Goal: Navigation & Orientation: Find specific page/section

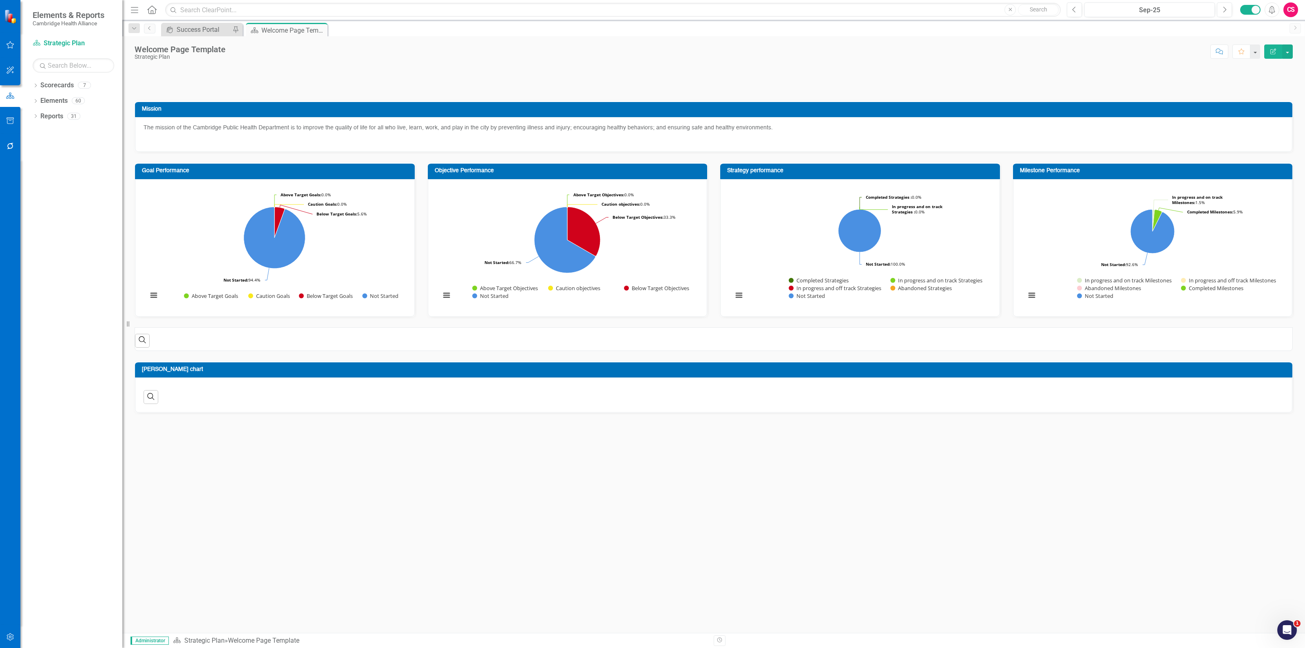
click at [7, 147] on icon "button" at bounding box center [10, 146] width 9 height 7
click at [43, 59] on link "Reporting Workflows" at bounding box center [74, 58] width 82 height 9
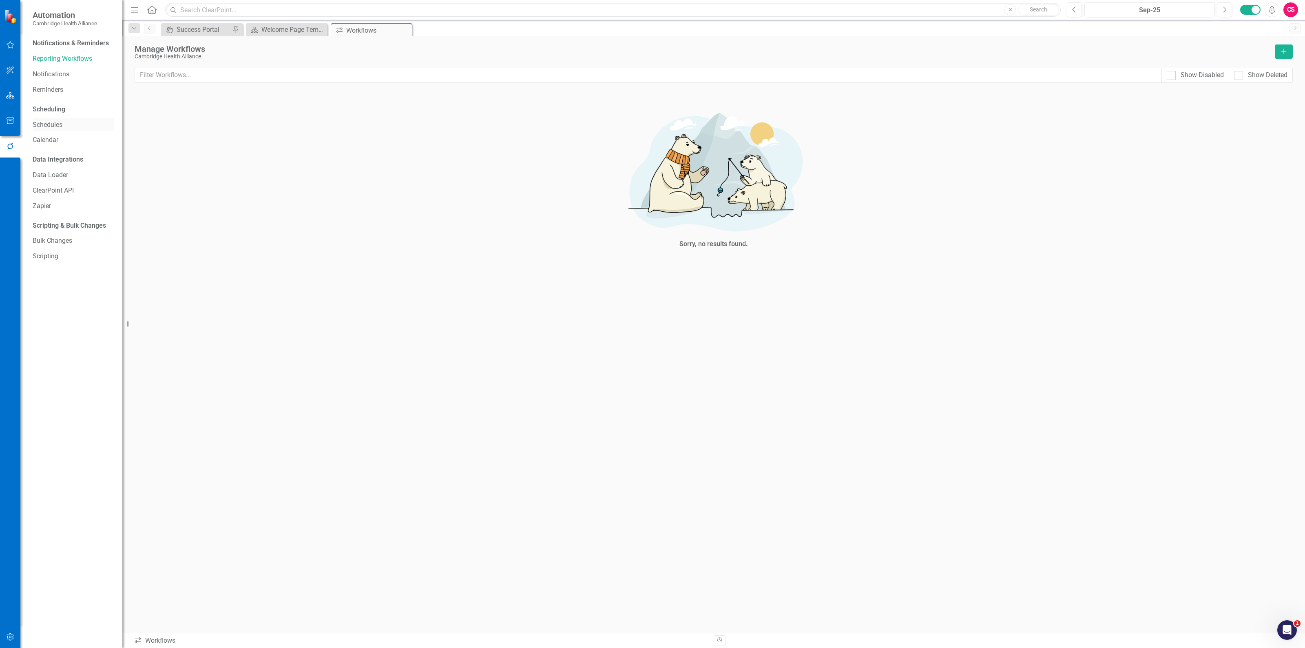
click at [71, 125] on link "Schedules" at bounding box center [74, 124] width 82 height 9
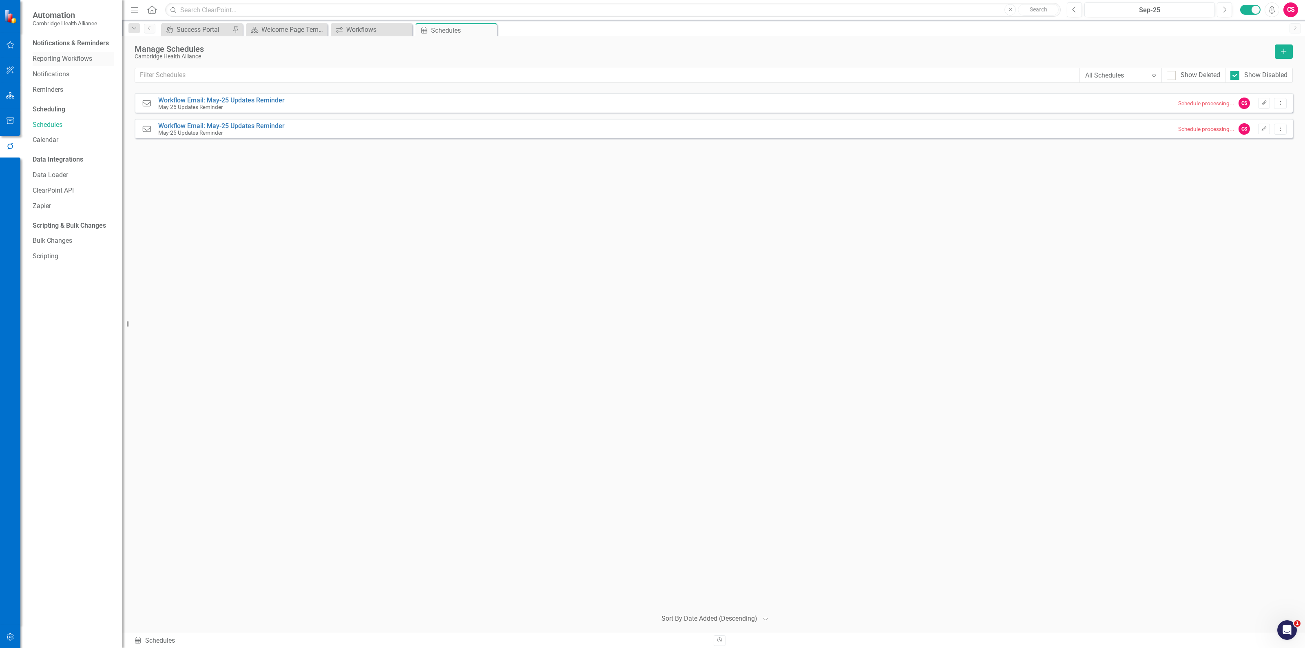
click at [71, 59] on link "Reporting Workflows" at bounding box center [74, 58] width 82 height 9
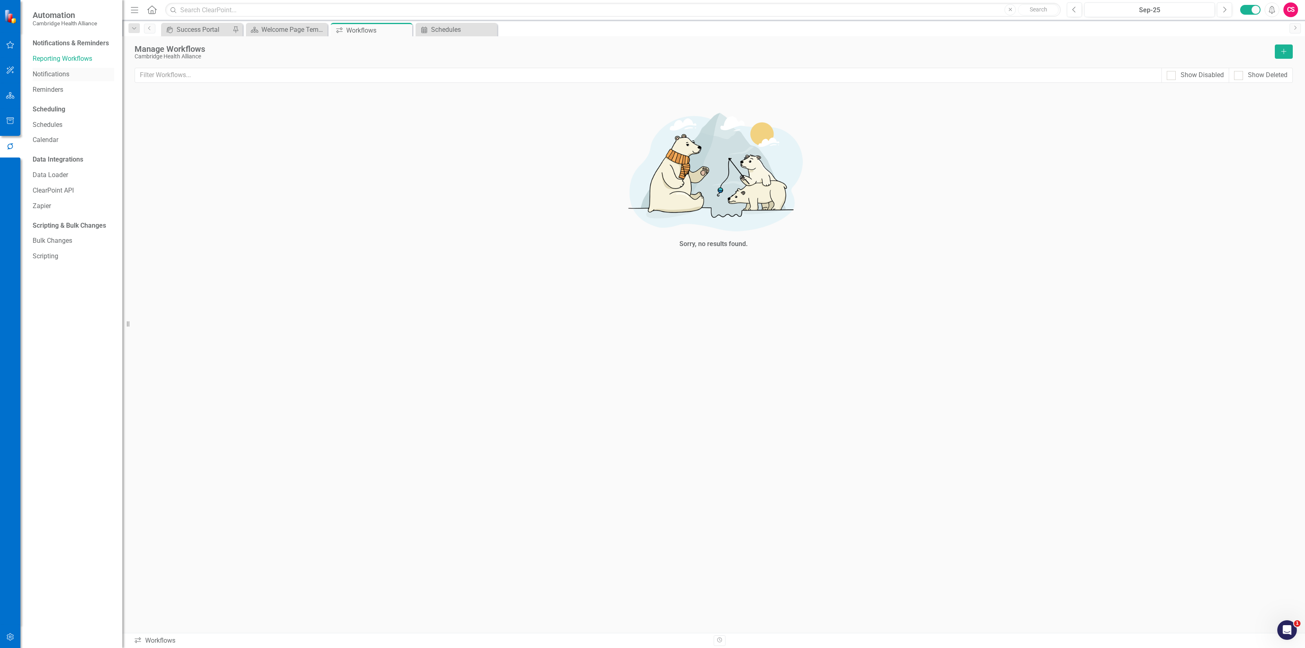
click at [62, 80] on div "Notifications" at bounding box center [74, 74] width 82 height 13
click at [60, 89] on link "Reminders" at bounding box center [74, 89] width 82 height 9
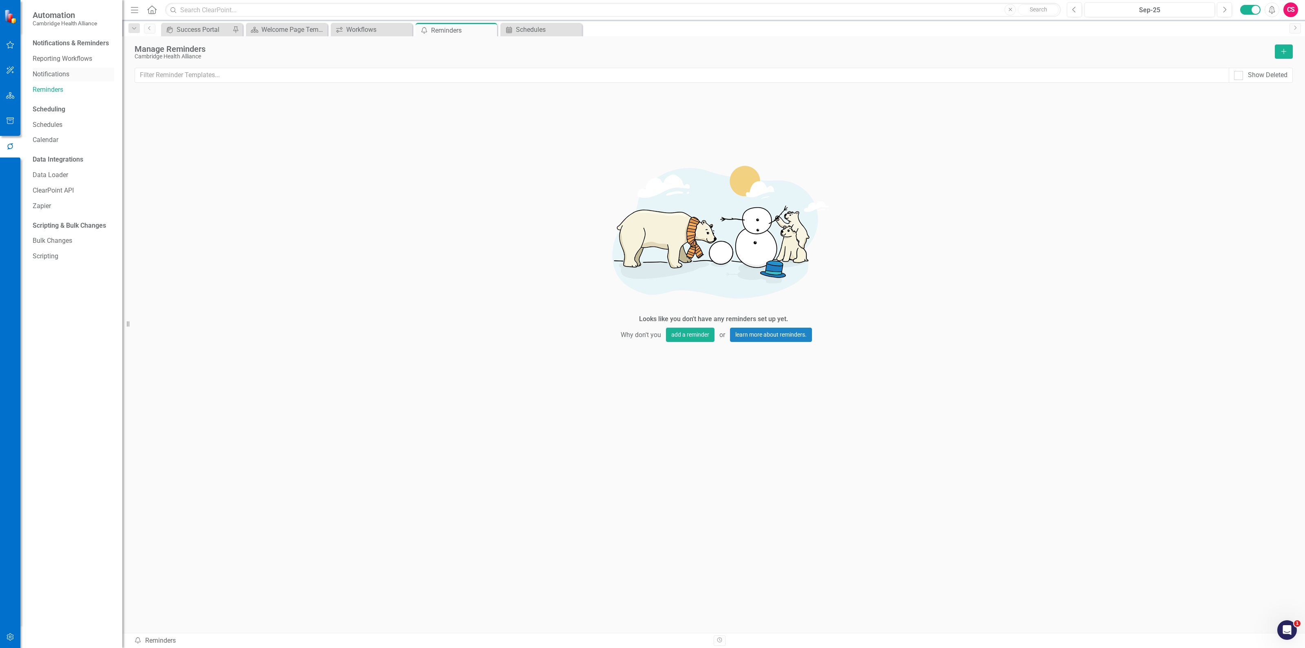
click at [60, 75] on link "Notifications" at bounding box center [74, 74] width 82 height 9
click at [58, 55] on link "Reporting Workflows" at bounding box center [74, 58] width 82 height 9
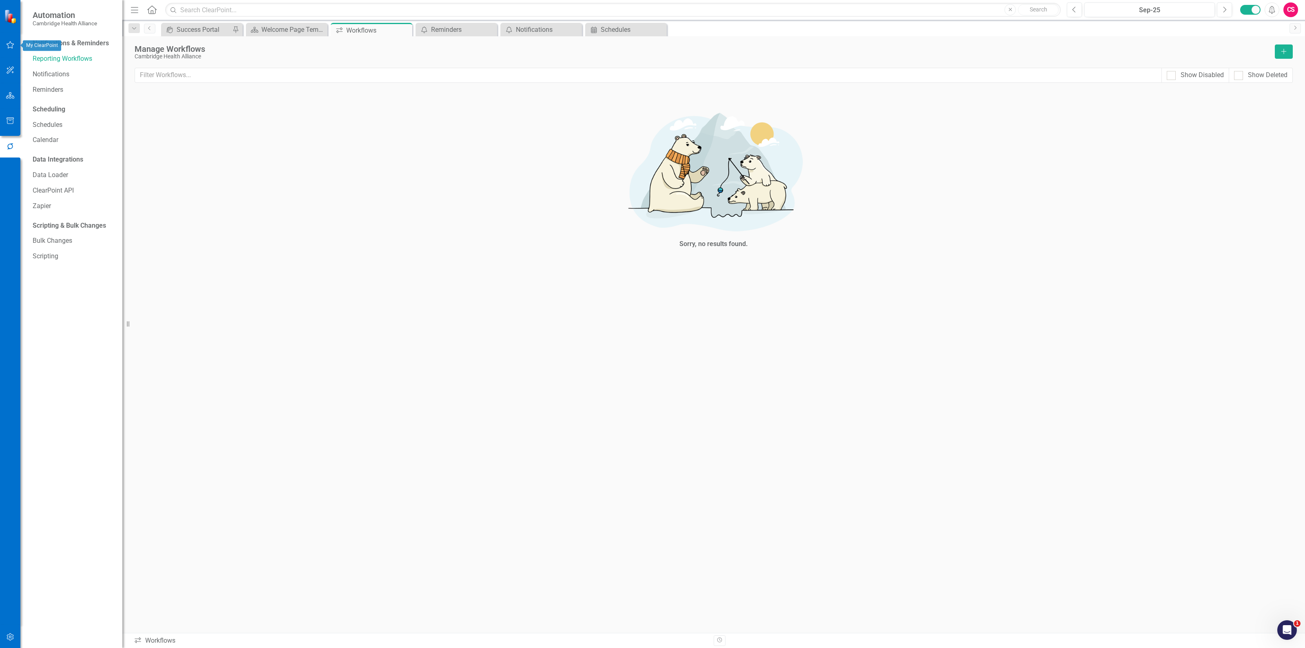
click at [11, 43] on icon "button" at bounding box center [10, 45] width 9 height 7
click at [64, 55] on link "My Workspace" at bounding box center [74, 56] width 82 height 9
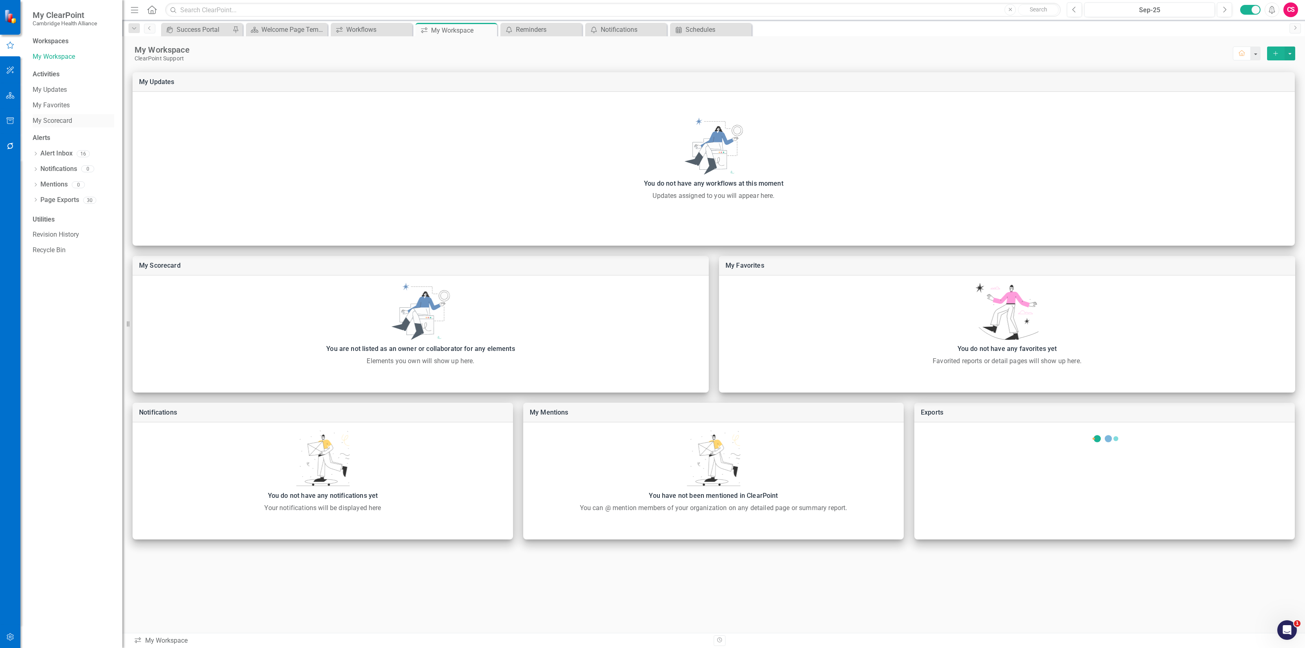
click at [67, 122] on link "My Scorecard" at bounding box center [74, 120] width 82 height 9
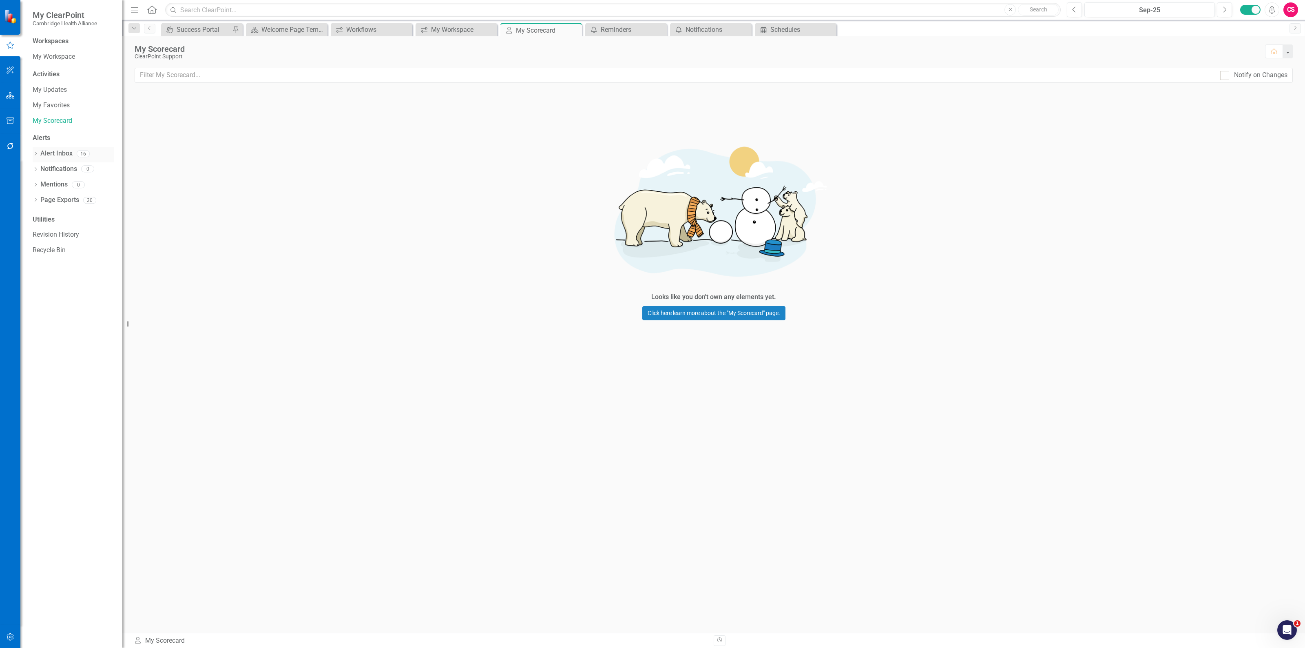
click at [60, 155] on link "Alert Inbox" at bounding box center [56, 153] width 32 height 9
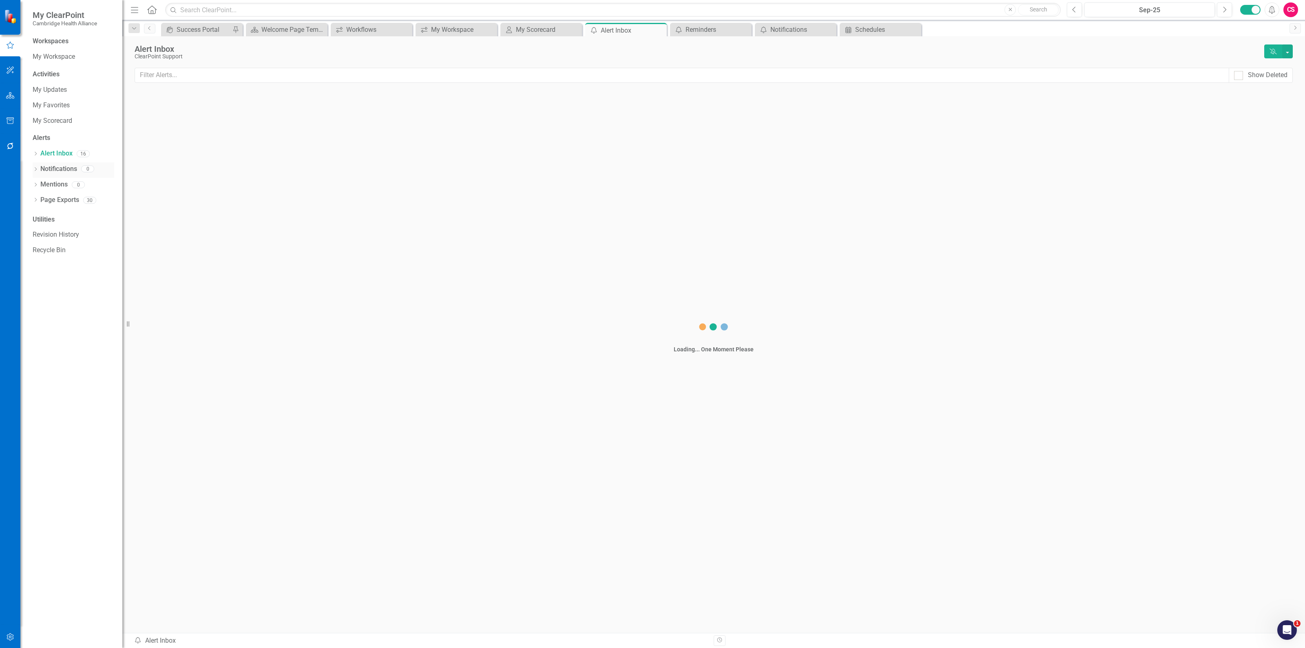
click at [58, 171] on link "Notifications" at bounding box center [58, 168] width 37 height 9
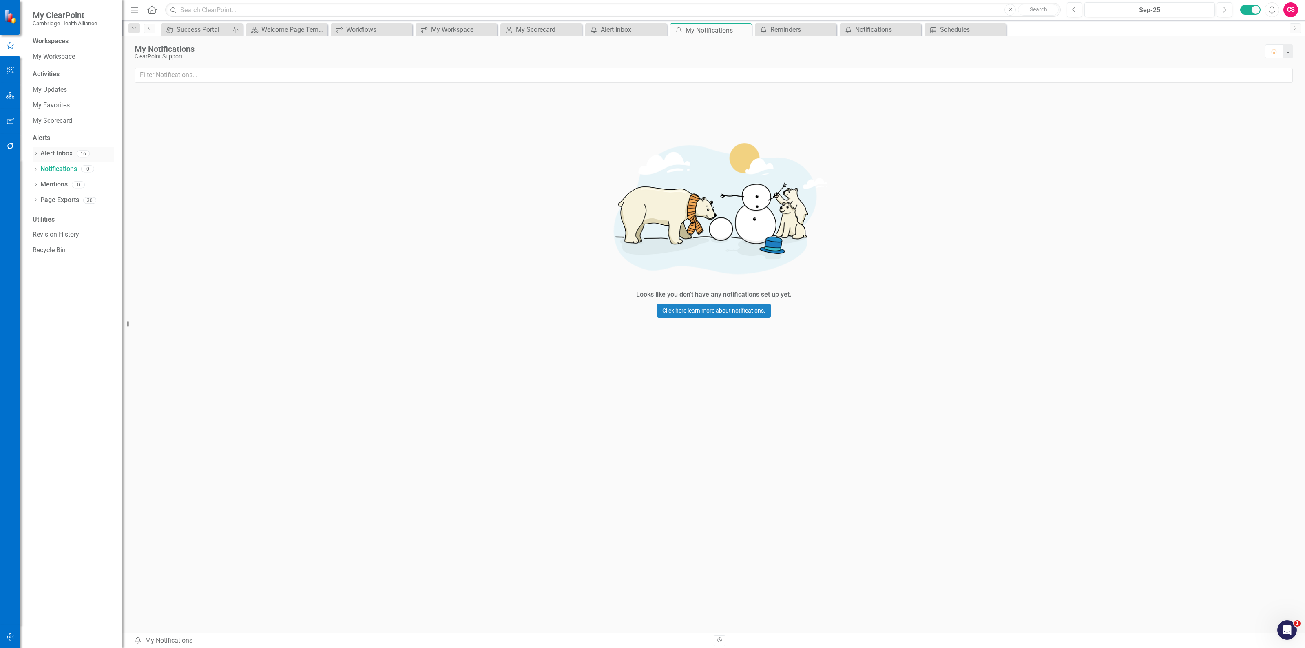
click at [55, 149] on link "Alert Inbox" at bounding box center [56, 153] width 32 height 9
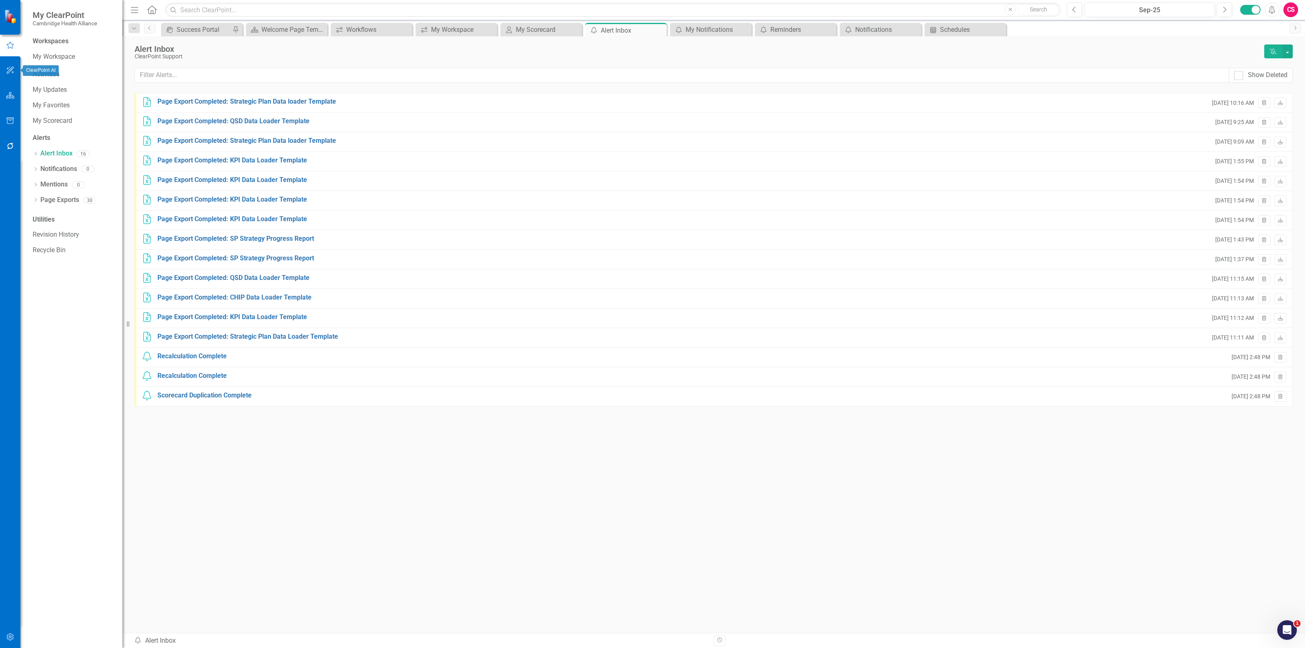
click at [13, 71] on icon "button" at bounding box center [10, 70] width 9 height 7
click at [12, 90] on button "button" at bounding box center [10, 95] width 18 height 17
click at [60, 100] on link "Elements" at bounding box center [53, 100] width 27 height 9
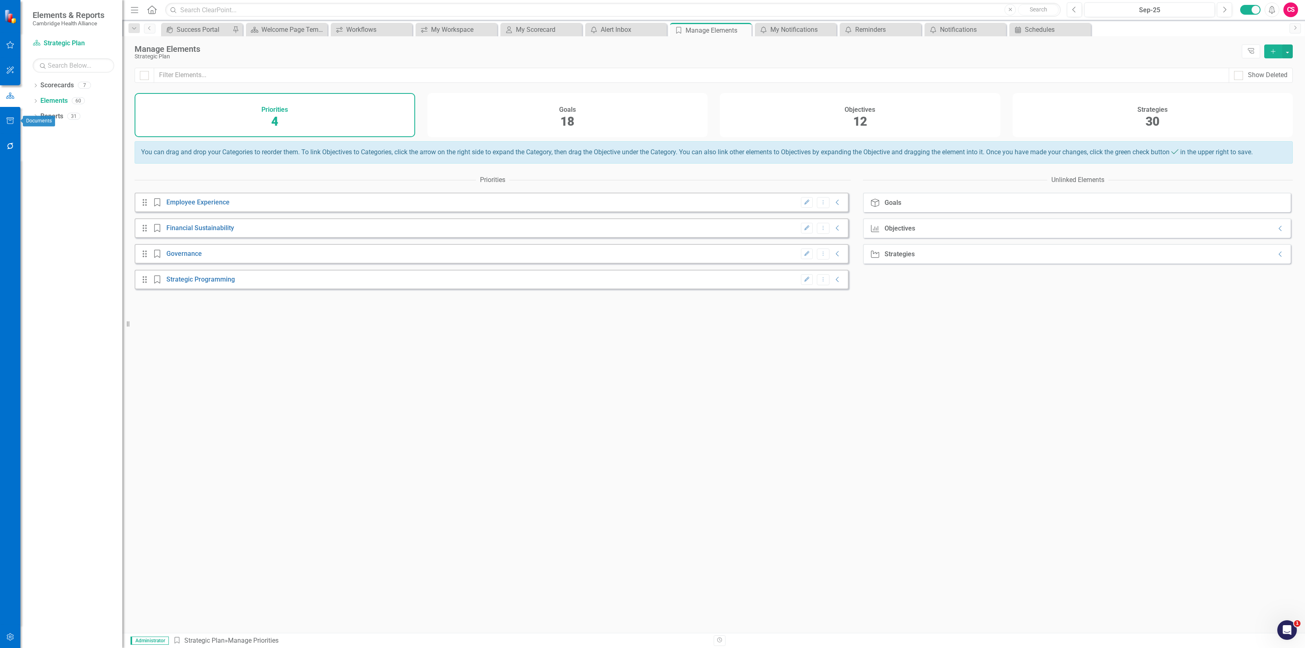
click at [12, 123] on icon "button" at bounding box center [10, 120] width 9 height 7
click at [12, 143] on icon "button" at bounding box center [10, 146] width 7 height 7
click at [66, 58] on link "Reporting Workflows" at bounding box center [74, 58] width 82 height 9
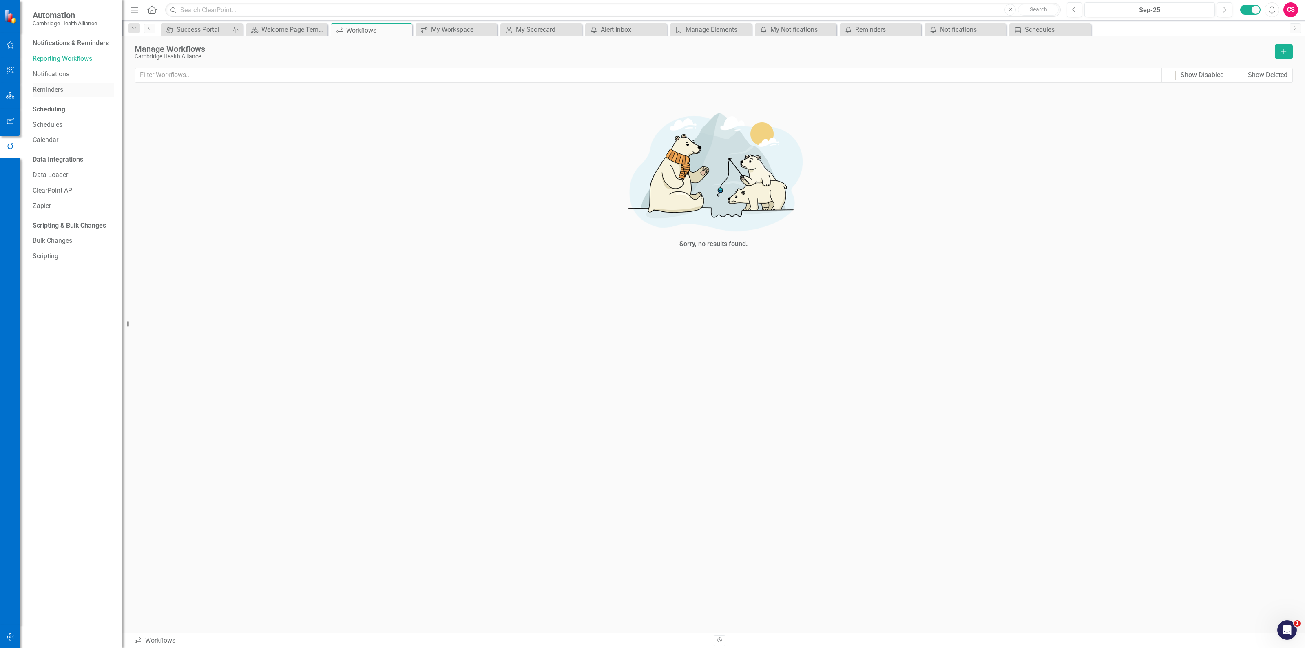
click at [56, 89] on link "Reminders" at bounding box center [74, 89] width 82 height 9
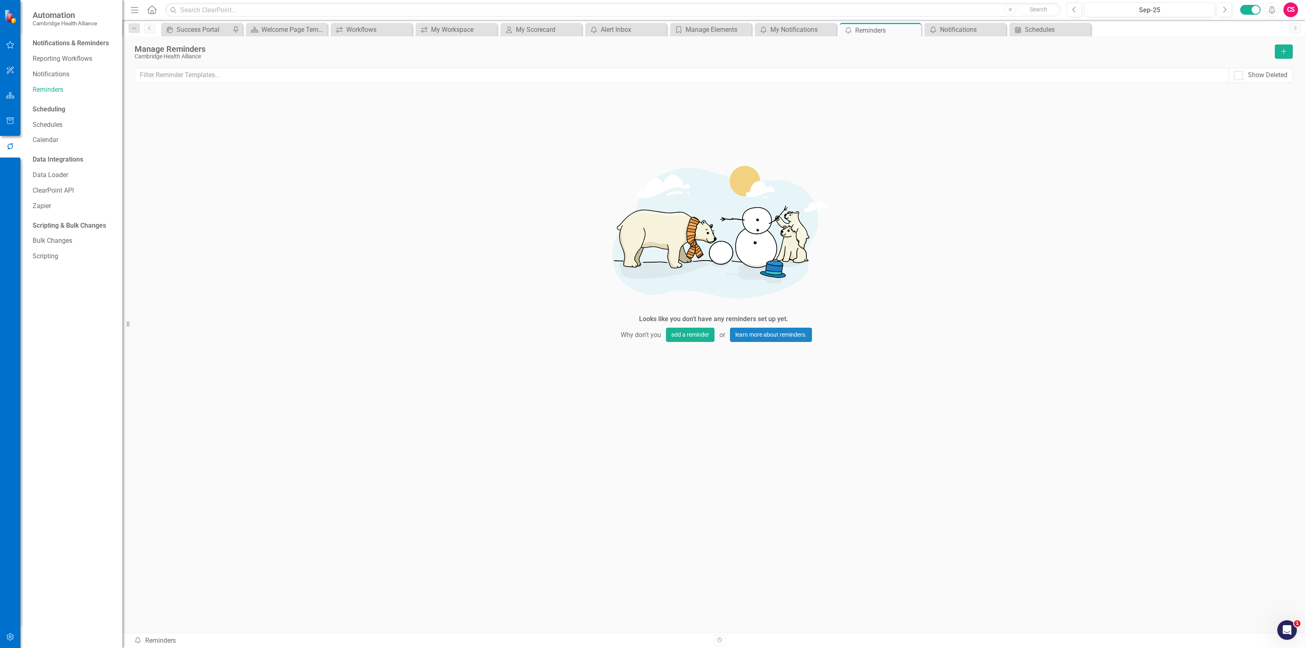
click at [63, 82] on div "Notifications & Reminders Reporting Workflows Notifications Reminders" at bounding box center [74, 67] width 82 height 60
click at [60, 73] on link "Notifications" at bounding box center [74, 74] width 82 height 9
click at [62, 58] on link "Reporting Workflows" at bounding box center [74, 58] width 82 height 9
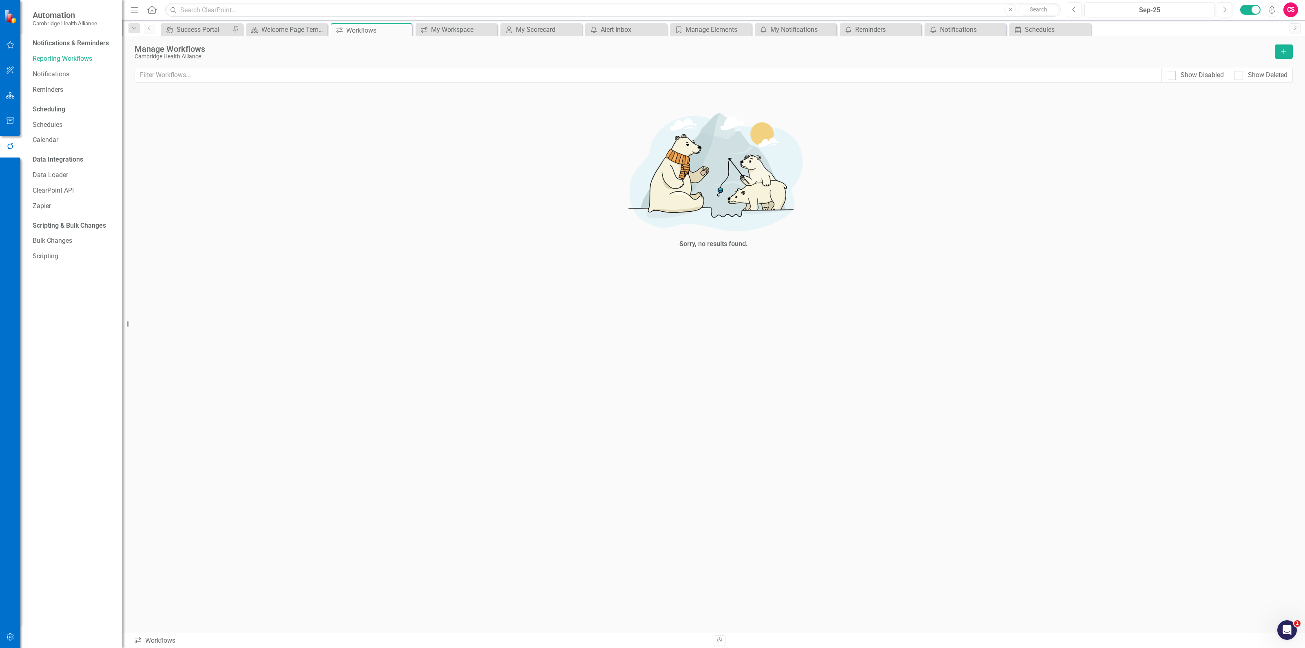
click at [605, 190] on div "Sorry, no results found." at bounding box center [713, 178] width 245 height 179
